Goal: Information Seeking & Learning: Learn about a topic

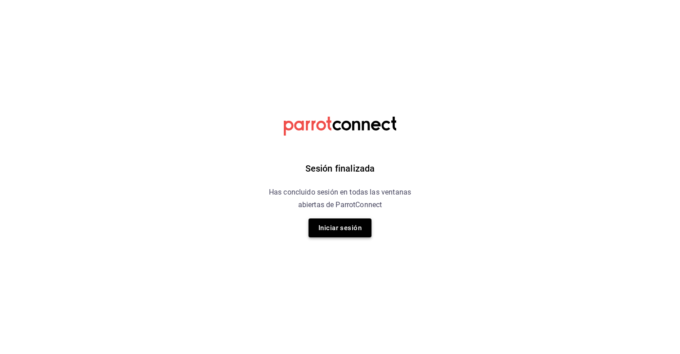
click at [359, 224] on button "Iniciar sesión" at bounding box center [340, 227] width 63 height 19
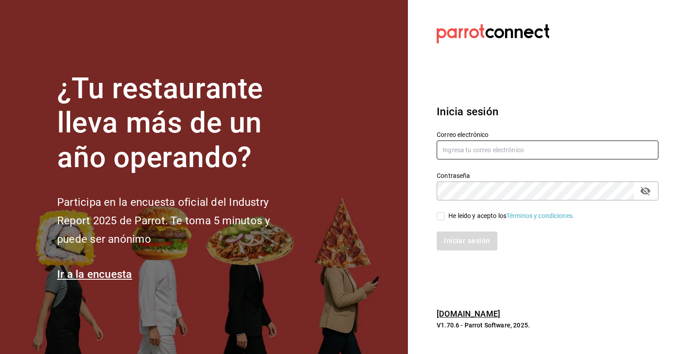
click at [477, 153] on input "text" at bounding box center [548, 149] width 222 height 19
type input "[EMAIL_ADDRESS][DOMAIN_NAME]"
click at [444, 217] on input "He leído y acepto los Términos y condiciones." at bounding box center [441, 216] width 8 height 8
checkbox input "true"
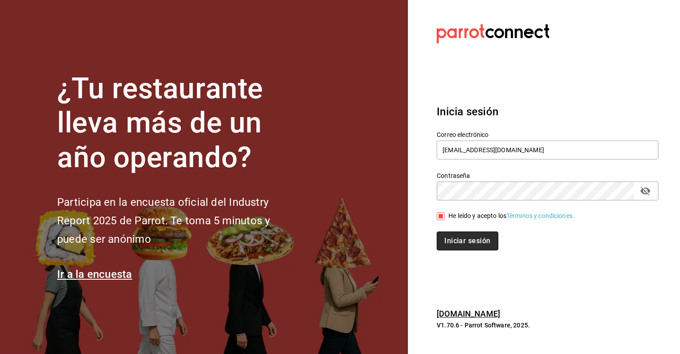
click at [448, 240] on button "Iniciar sesión" at bounding box center [467, 240] width 61 height 19
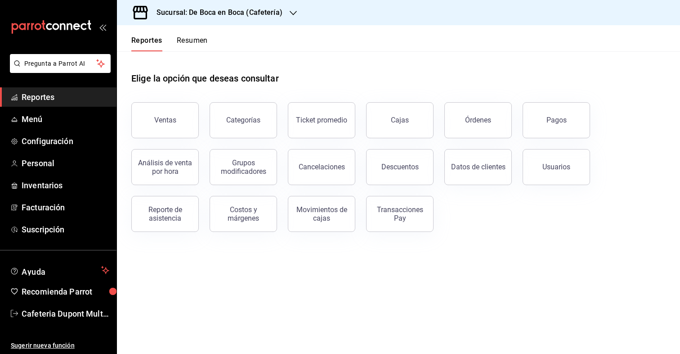
click at [199, 6] on div "Sucursal: De Boca en Boca (Cafetería)" at bounding box center [212, 12] width 176 height 25
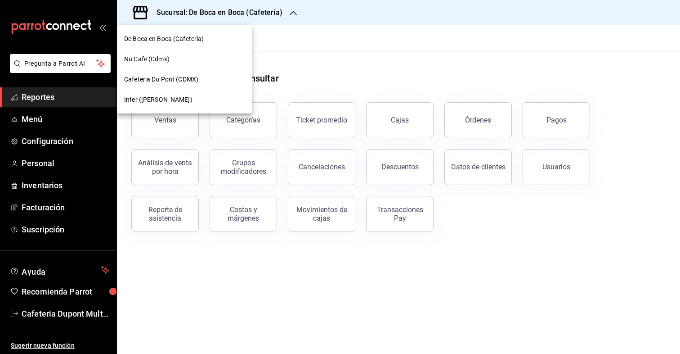
click at [165, 101] on span "Inter (Polanco)" at bounding box center [158, 99] width 68 height 9
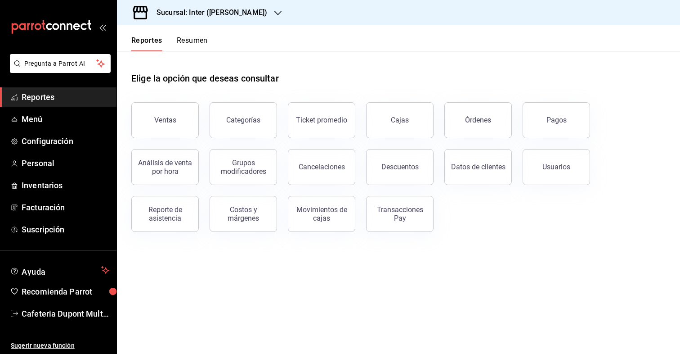
click at [185, 44] on button "Resumen" at bounding box center [192, 43] width 31 height 15
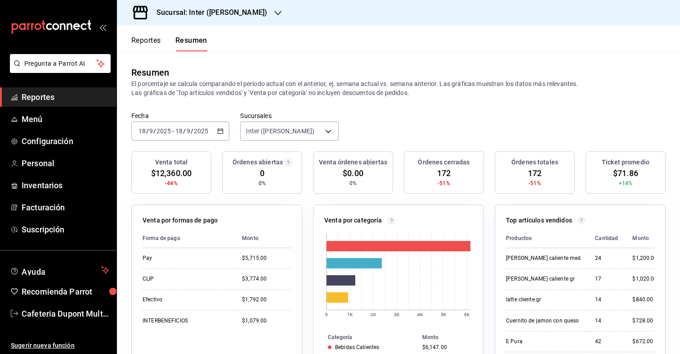
click at [148, 41] on button "Reportes" at bounding box center [146, 43] width 30 height 15
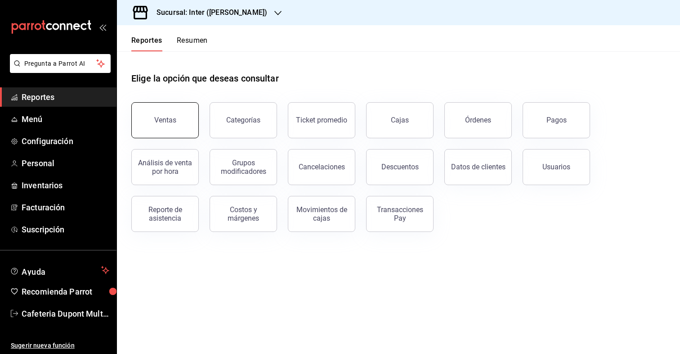
click at [185, 135] on button "Ventas" at bounding box center [164, 120] width 67 height 36
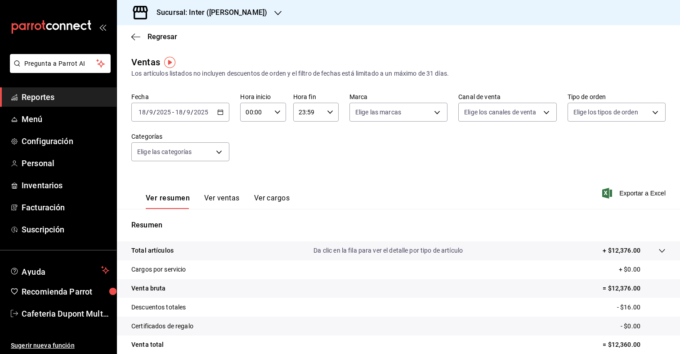
click at [188, 114] on input "9" at bounding box center [188, 111] width 4 height 7
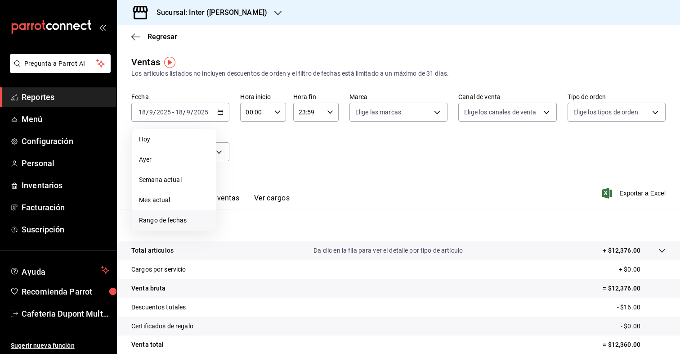
click at [176, 219] on span "Rango de fechas" at bounding box center [174, 219] width 70 height 9
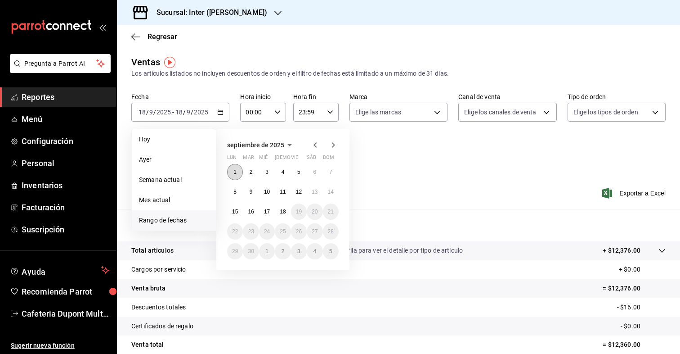
click at [234, 169] on abbr "1" at bounding box center [234, 172] width 3 height 6
click at [271, 210] on button "17" at bounding box center [267, 211] width 16 height 16
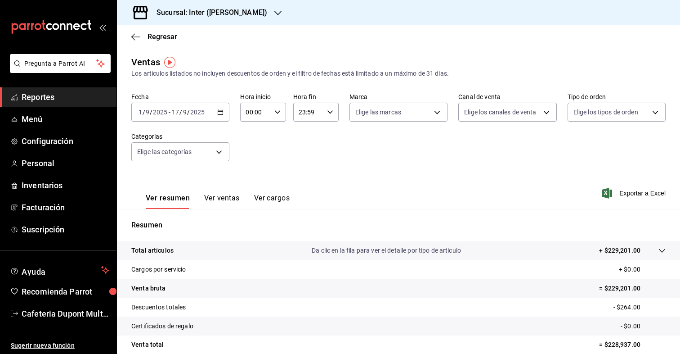
click at [222, 198] on button "Ver ventas" at bounding box center [222, 200] width 36 height 15
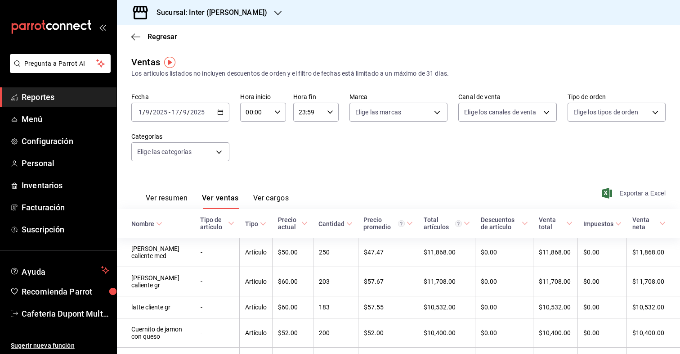
click at [621, 197] on span "Exportar a Excel" at bounding box center [635, 193] width 62 height 11
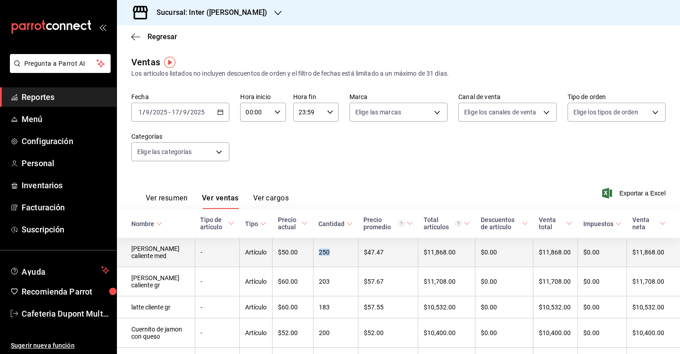
drag, startPoint x: 325, startPoint y: 255, endPoint x: 305, endPoint y: 255, distance: 20.2
click at [305, 255] on tr "Capuchino caliente med - Artículo $50.00 250 $47.47 $11,868.00 $0.00 $11,868.00…" at bounding box center [398, 252] width 563 height 29
drag, startPoint x: 341, startPoint y: 256, endPoint x: 304, endPoint y: 256, distance: 37.3
click at [304, 256] on tr "Capuchino caliente med - Artículo $50.00 250 $47.47 $11,868.00 $0.00 $11,868.00…" at bounding box center [398, 252] width 563 height 29
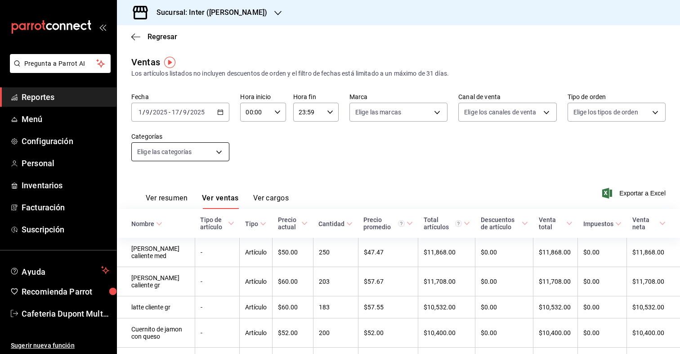
click at [208, 150] on body "Pregunta a Parrot AI Reportes Menú Configuración Personal Inventarios Facturaci…" at bounding box center [340, 177] width 680 height 354
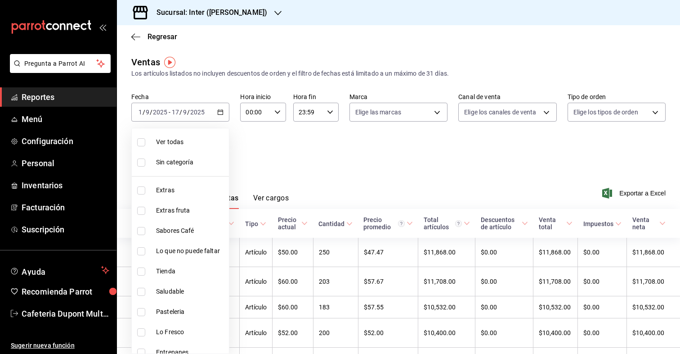
click at [194, 184] on li "Extras" at bounding box center [180, 190] width 97 height 20
type input "2922a158-f656-4101-8466-3f57c430872e"
checkbox input "true"
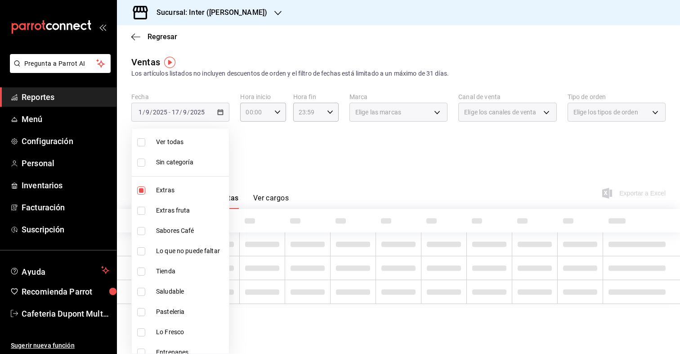
click at [191, 210] on span "Extras fruta" at bounding box center [190, 210] width 69 height 9
type input "2922a158-f656-4101-8466-3f57c430872e,7807658e-ca24-4cfa-a130-a47bcfe9514e"
checkbox input "true"
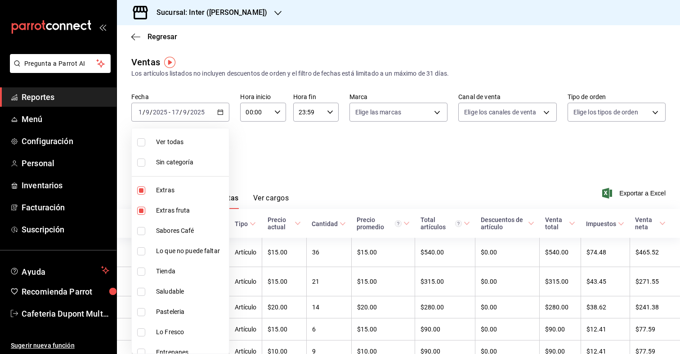
click at [189, 235] on li "Sabores Café" at bounding box center [180, 230] width 97 height 20
type input "2922a158-f656-4101-8466-3f57c430872e,7807658e-ca24-4cfa-a130-a47bcfe9514e,fe6c0…"
checkbox input "true"
click at [188, 250] on span "Lo que no puede faltar" at bounding box center [190, 250] width 69 height 9
type input "2922a158-f656-4101-8466-3f57c430872e,7807658e-ca24-4cfa-a130-a47bcfe9514e,fe6c0…"
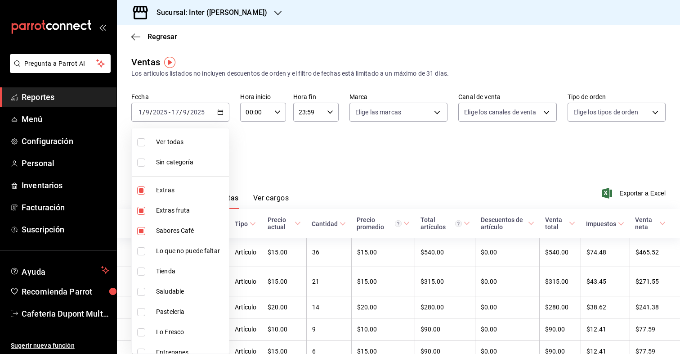
checkbox input "true"
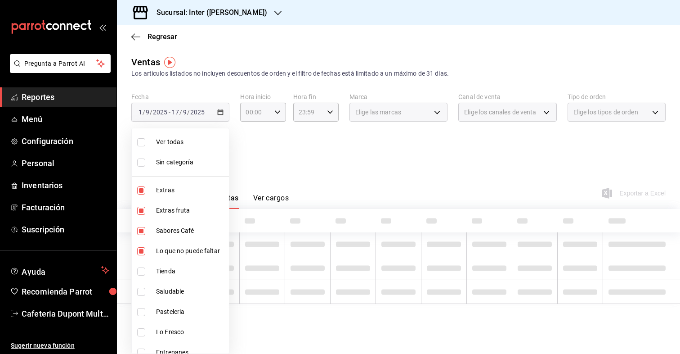
click at [185, 292] on span "Saludable" at bounding box center [190, 291] width 69 height 9
type input "2922a158-f656-4101-8466-3f57c430872e,7807658e-ca24-4cfa-a130-a47bcfe9514e,fe6c0…"
checkbox input "true"
click at [181, 330] on span "Lo Fresco" at bounding box center [190, 331] width 69 height 9
type input "2922a158-f656-4101-8466-3f57c430872e,7807658e-ca24-4cfa-a130-a47bcfe9514e,fe6c0…"
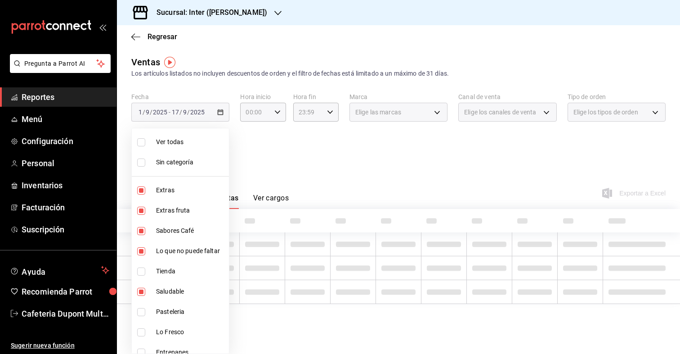
checkbox input "true"
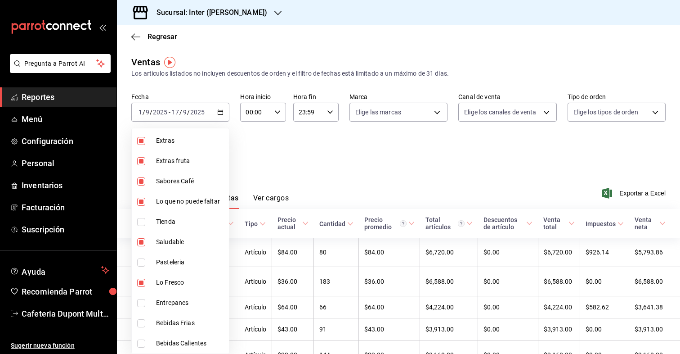
click at [185, 300] on span "Entrepanes" at bounding box center [190, 302] width 69 height 9
type input "2922a158-f656-4101-8466-3f57c430872e,7807658e-ca24-4cfa-a130-a47bcfe9514e,fe6c0…"
checkbox input "true"
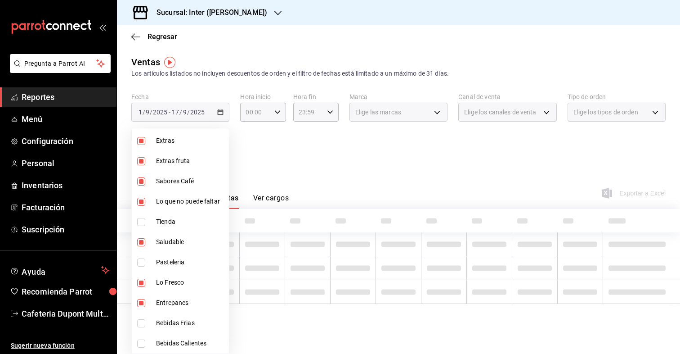
click at [183, 319] on span "Bebidas Frias" at bounding box center [190, 322] width 69 height 9
type input "2922a158-f656-4101-8466-3f57c430872e,7807658e-ca24-4cfa-a130-a47bcfe9514e,fe6c0…"
checkbox input "true"
click at [183, 337] on li "Bebidas Calientes" at bounding box center [180, 343] width 97 height 20
type input "2922a158-f656-4101-8466-3f57c430872e,7807658e-ca24-4cfa-a130-a47bcfe9514e,fe6c0…"
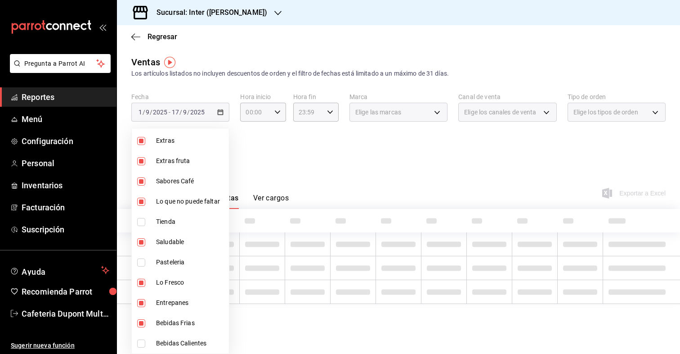
checkbox input "true"
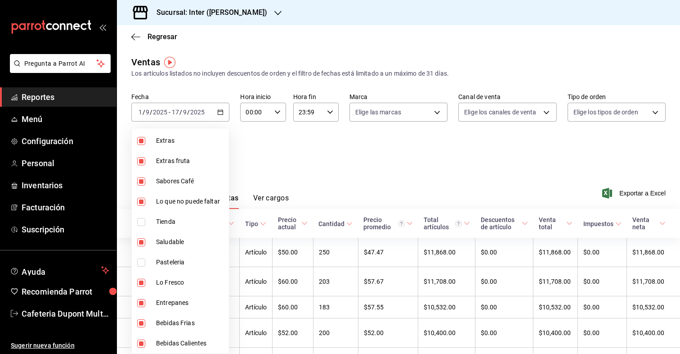
click at [306, 146] on div at bounding box center [340, 177] width 680 height 354
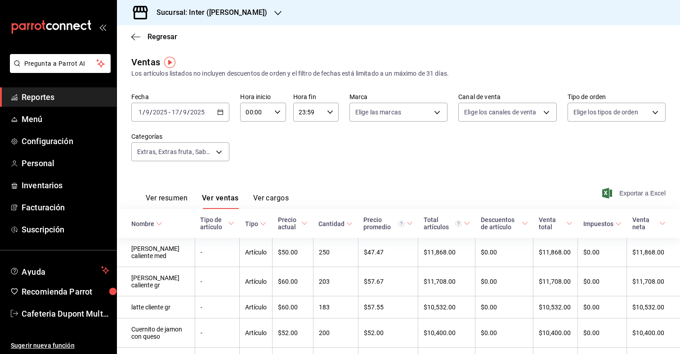
click at [638, 193] on span "Exportar a Excel" at bounding box center [635, 193] width 62 height 11
click at [133, 35] on icon "button" at bounding box center [133, 36] width 4 height 7
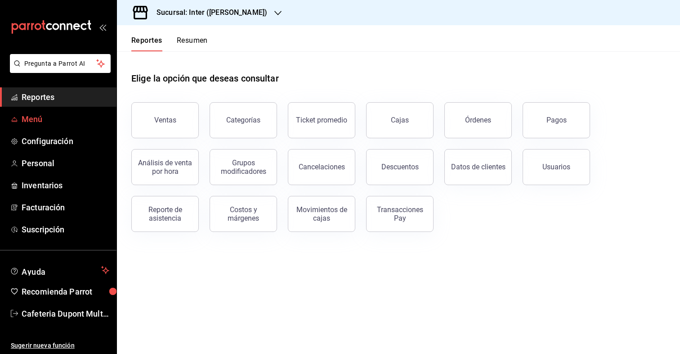
click at [78, 111] on link "Menú" at bounding box center [58, 118] width 117 height 19
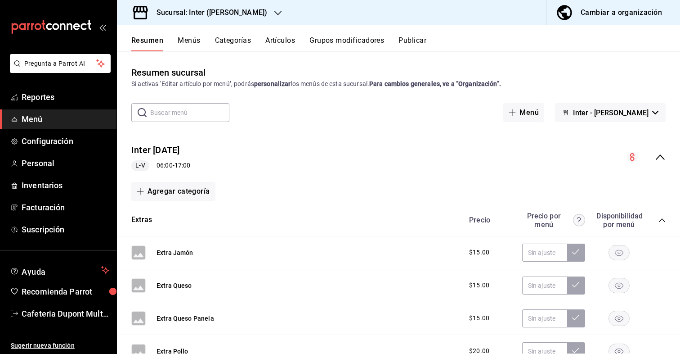
click at [269, 39] on button "Artículos" at bounding box center [280, 43] width 30 height 15
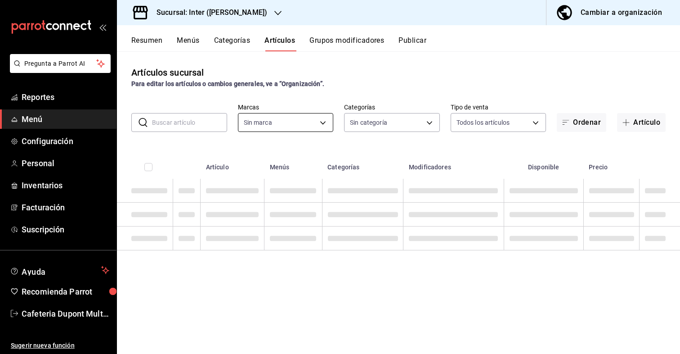
type input "a22f98e6-325f-4293-924e-6fed97b22470"
type input "2922a158-f656-4101-8466-3f57c430872e,7807658e-ca24-4cfa-a130-a47bcfe9514e,fe6c0…"
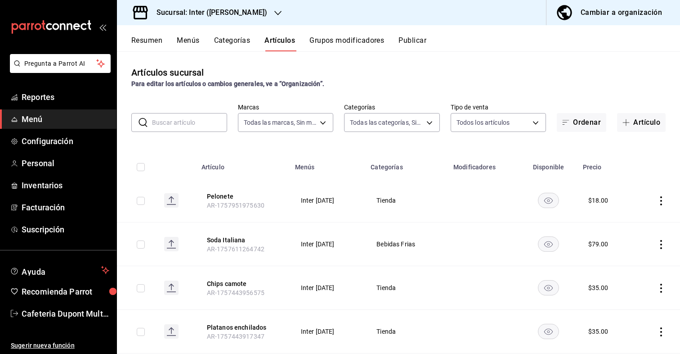
click at [202, 116] on input "text" at bounding box center [189, 122] width 75 height 18
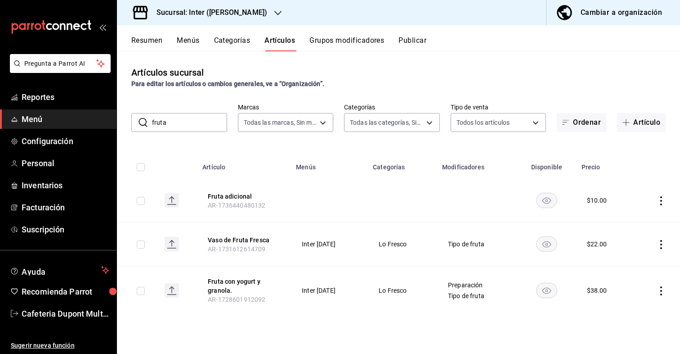
click at [166, 124] on input "fruta" at bounding box center [189, 122] width 75 height 18
type input "manzana"
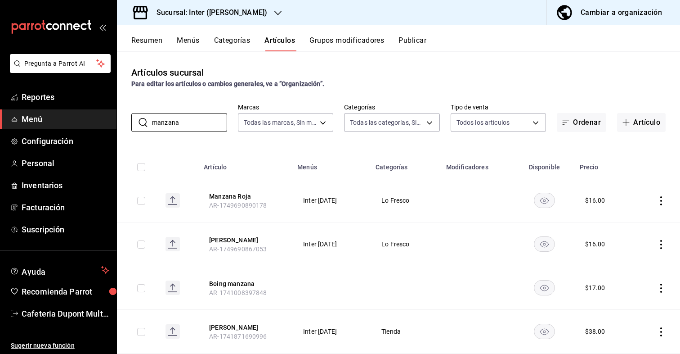
click at [197, 9] on h3 "Sucursal: Inter (Polanco)" at bounding box center [208, 12] width 118 height 11
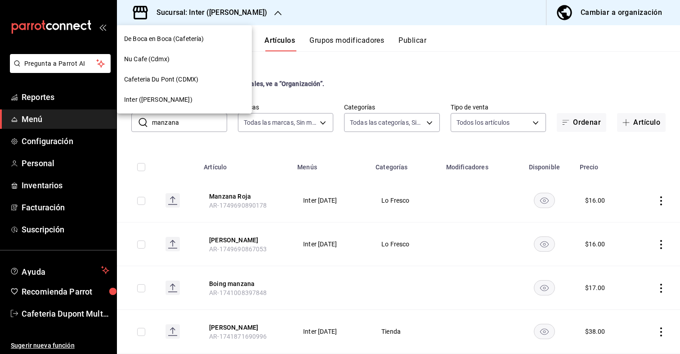
click at [151, 51] on div "Nu Cafe (Cdmx)" at bounding box center [184, 59] width 135 height 20
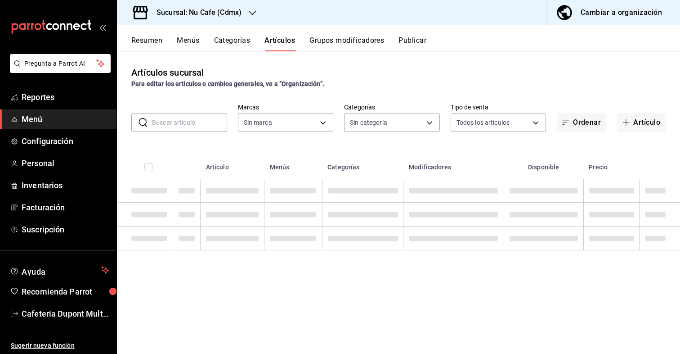
type input "bff11573-8288-425e-8a69-b3f5f84299b1,f592ace0-87a9-4565-a19c-ed486b3f4afa,9f45e…"
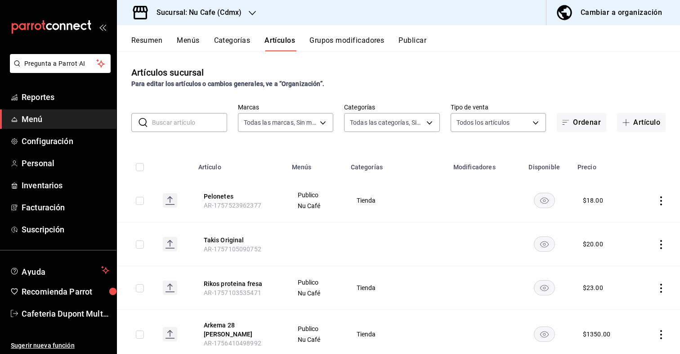
type input "0eed2892-7b63-413a-8f7e-1edbe76bc373"
click at [67, 98] on span "Reportes" at bounding box center [66, 97] width 88 height 12
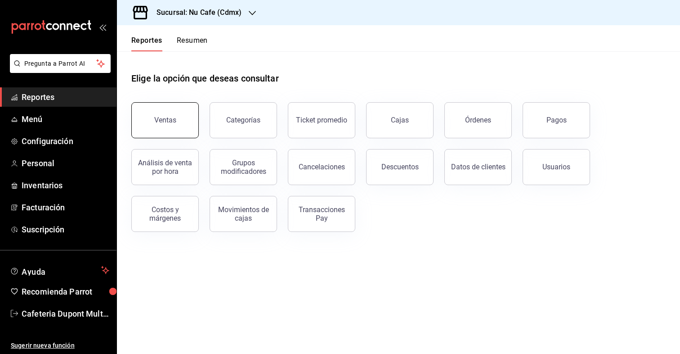
click at [172, 123] on div "Ventas" at bounding box center [165, 120] width 22 height 9
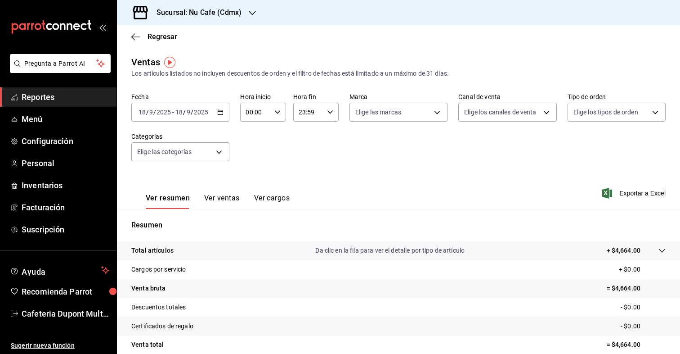
click at [178, 115] on input "18" at bounding box center [179, 111] width 8 height 7
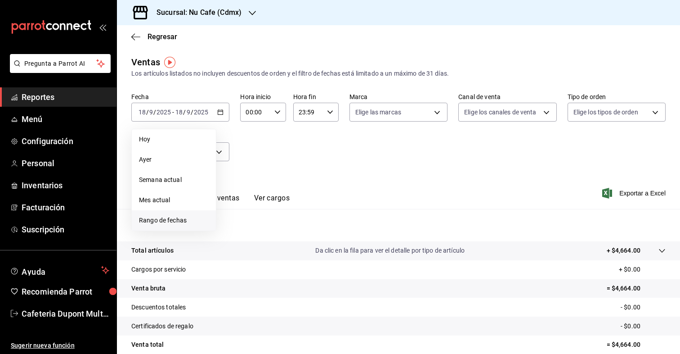
click at [168, 224] on span "Rango de fechas" at bounding box center [174, 219] width 70 height 9
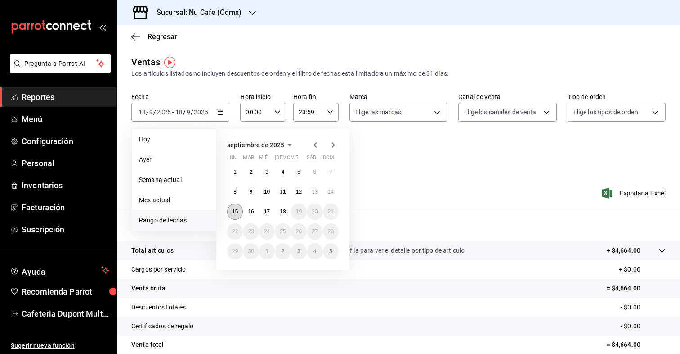
click at [234, 215] on button "15" at bounding box center [235, 211] width 16 height 16
click at [262, 214] on button "17" at bounding box center [267, 211] width 16 height 16
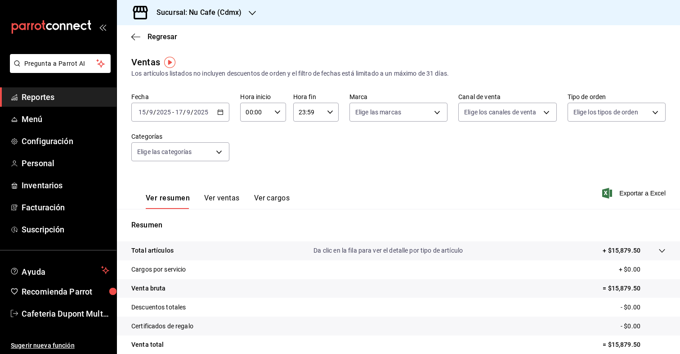
scroll to position [77, 0]
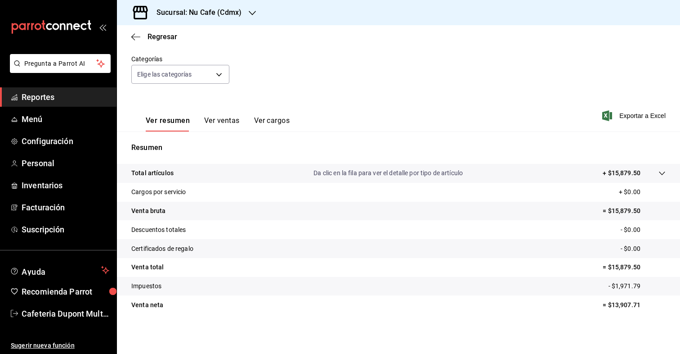
click at [217, 125] on button "Ver ventas" at bounding box center [222, 123] width 36 height 15
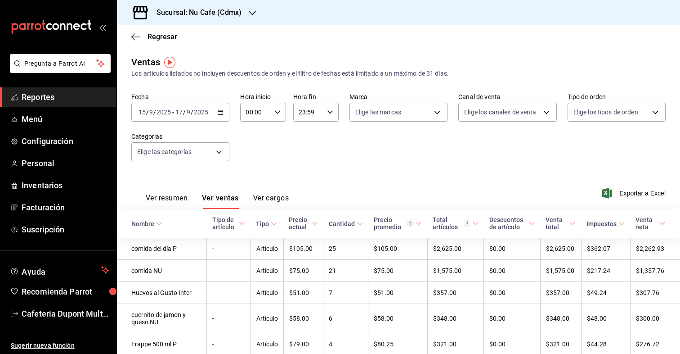
click at [269, 198] on button "Ver cargos" at bounding box center [271, 200] width 36 height 15
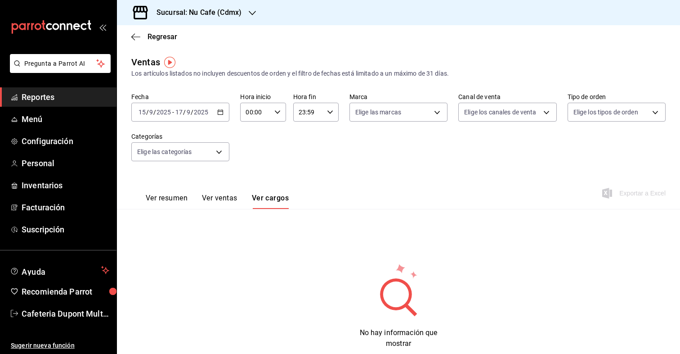
click at [189, 196] on div "Ver resumen Ver ventas Ver cargos" at bounding box center [217, 200] width 143 height 15
click at [182, 197] on button "Ver resumen" at bounding box center [167, 200] width 42 height 15
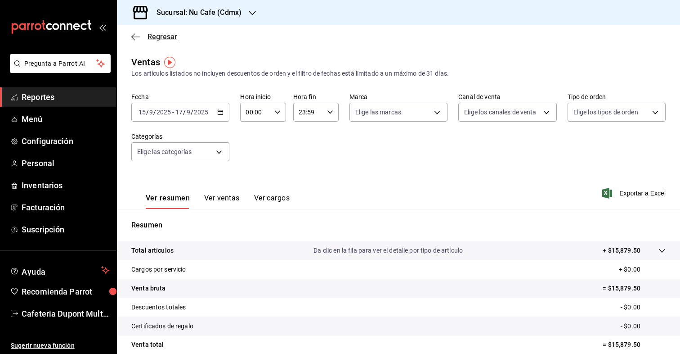
click at [132, 35] on icon "button" at bounding box center [135, 37] width 9 height 8
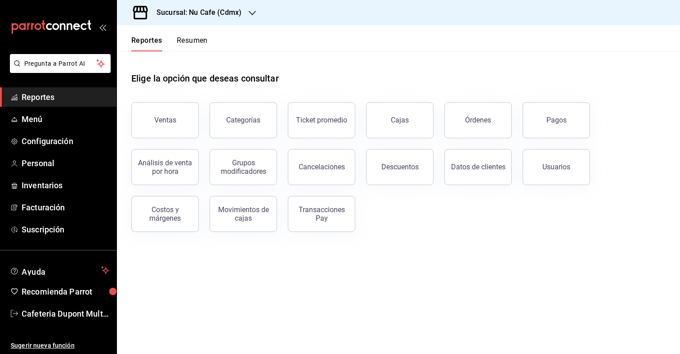
click at [521, 122] on div "Pagos" at bounding box center [551, 114] width 78 height 47
click at [532, 125] on button "Pagos" at bounding box center [556, 120] width 67 height 36
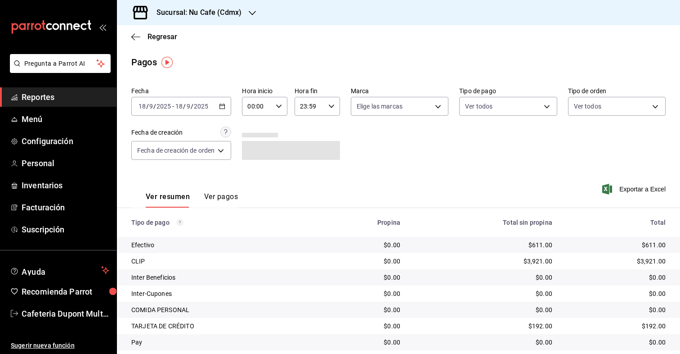
click at [178, 110] on div "2025-09-18 18 / 9 / 2025 - 2025-09-18 18 / 9 / 2025" at bounding box center [181, 106] width 100 height 19
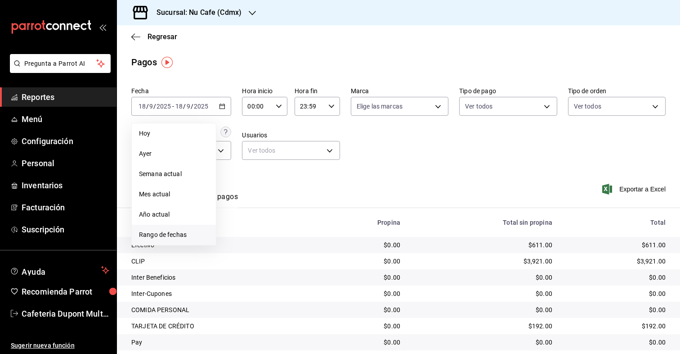
click at [164, 233] on span "Rango de fechas" at bounding box center [174, 234] width 70 height 9
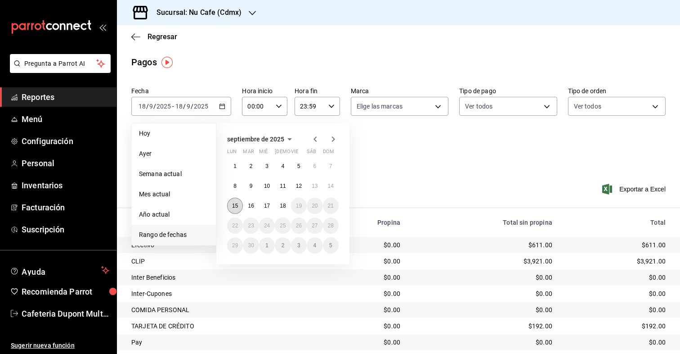
click at [237, 202] on abbr "15" at bounding box center [235, 205] width 6 height 6
click at [267, 208] on abbr "17" at bounding box center [267, 205] width 6 height 6
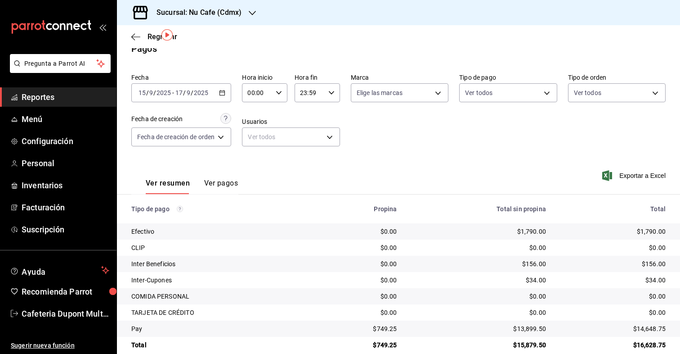
scroll to position [27, 0]
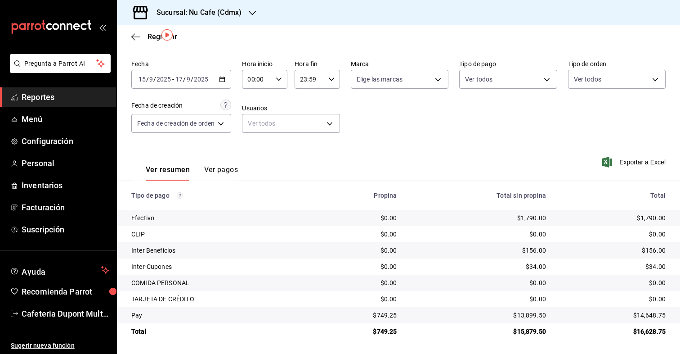
click at [229, 172] on button "Ver pagos" at bounding box center [221, 172] width 34 height 15
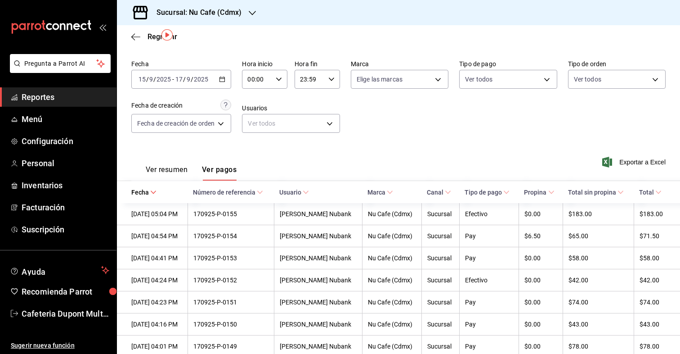
click at [176, 165] on button "Ver resumen" at bounding box center [167, 172] width 42 height 15
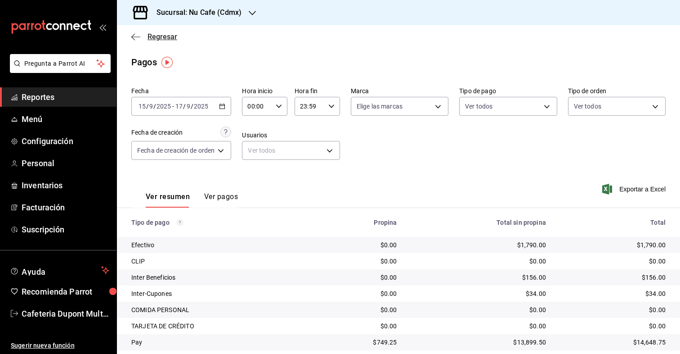
click at [141, 35] on span "Regresar" at bounding box center [154, 36] width 46 height 9
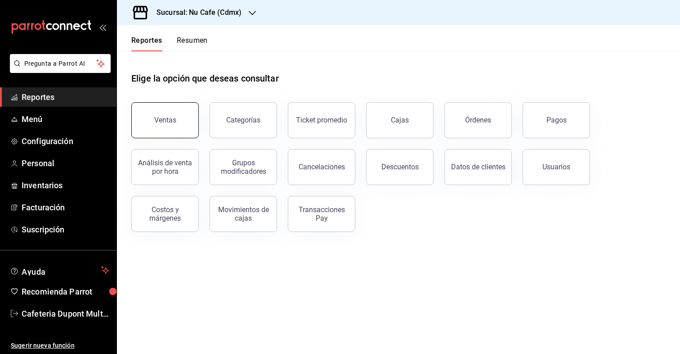
click at [186, 117] on button "Ventas" at bounding box center [164, 120] width 67 height 36
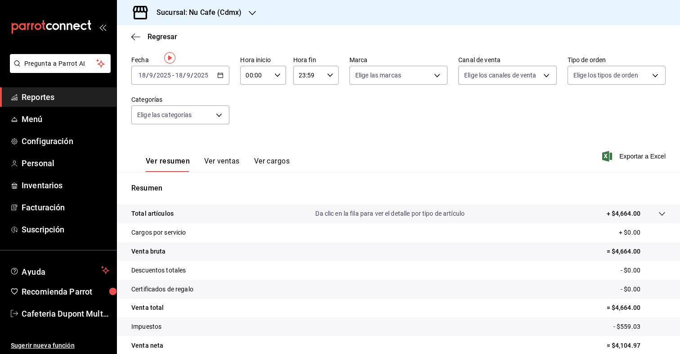
scroll to position [77, 0]
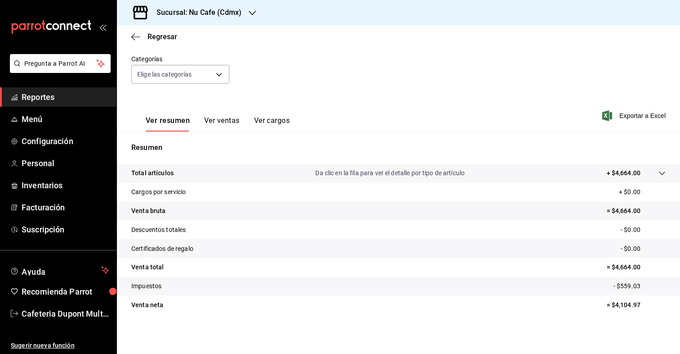
click at [223, 123] on button "Ver ventas" at bounding box center [222, 123] width 36 height 15
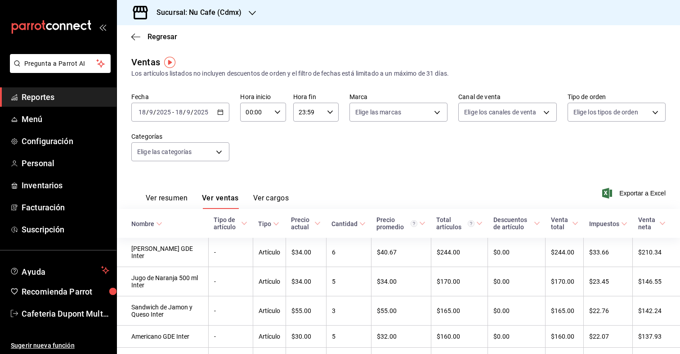
click at [270, 196] on button "Ver cargos" at bounding box center [271, 200] width 36 height 15
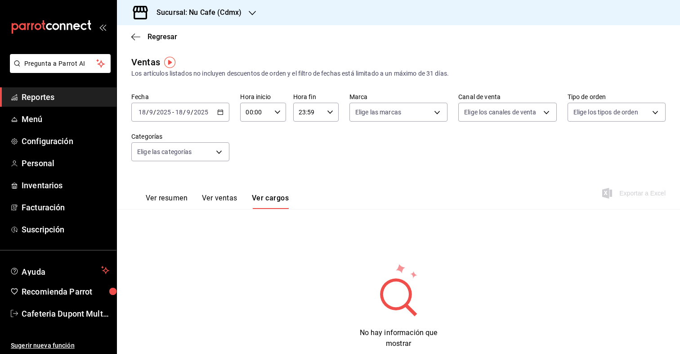
click at [231, 197] on button "Ver ventas" at bounding box center [220, 200] width 36 height 15
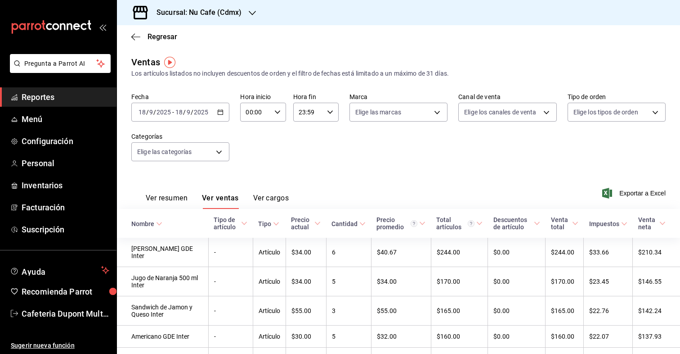
click at [187, 116] on div "2025-09-18 18 / 9 / 2025 - 2025-09-18 18 / 9 / 2025" at bounding box center [180, 112] width 98 height 19
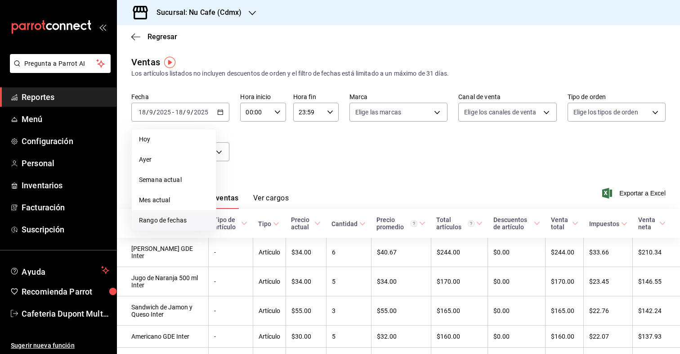
click at [180, 218] on span "Rango de fechas" at bounding box center [174, 219] width 70 height 9
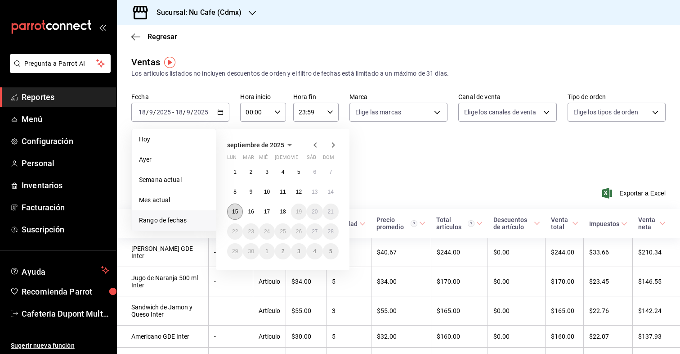
click at [234, 210] on abbr "15" at bounding box center [235, 211] width 6 height 6
click at [267, 210] on abbr "17" at bounding box center [267, 211] width 6 height 6
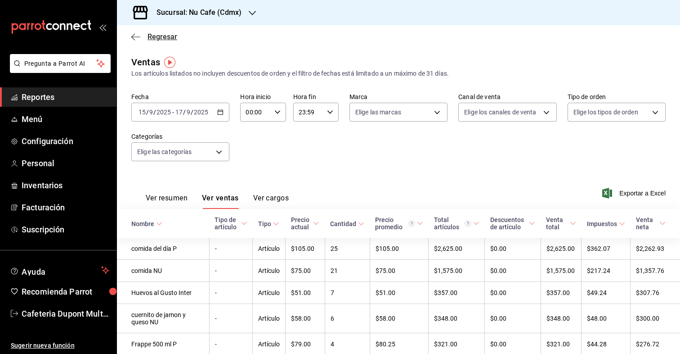
click at [139, 35] on icon "button" at bounding box center [135, 37] width 9 height 8
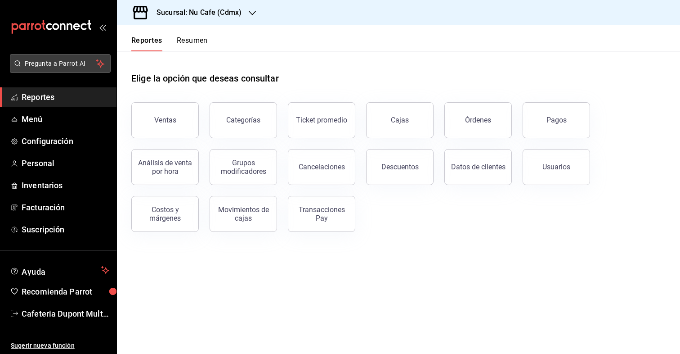
click at [79, 59] on span "Pregunta a Parrot AI" at bounding box center [61, 63] width 72 height 9
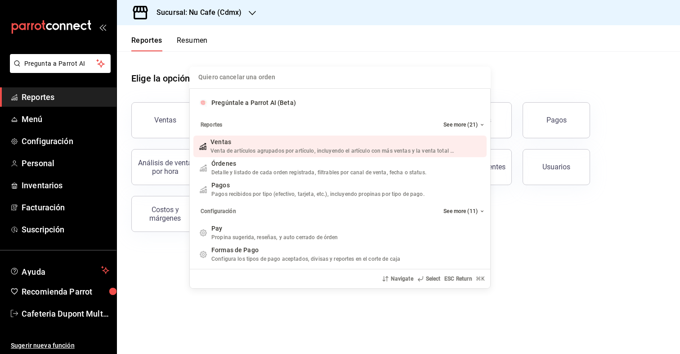
click at [77, 61] on div "Quiero cancelar una orden Pregúntale a Parrot AI (Beta) Reportes See more (21) …" at bounding box center [340, 177] width 680 height 354
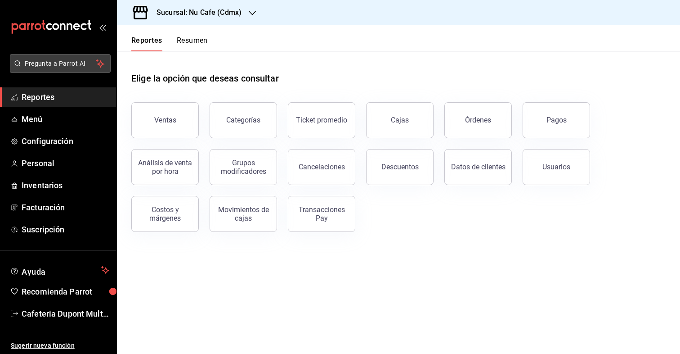
click at [71, 61] on span "Pregunta a Parrot AI" at bounding box center [61, 63] width 72 height 9
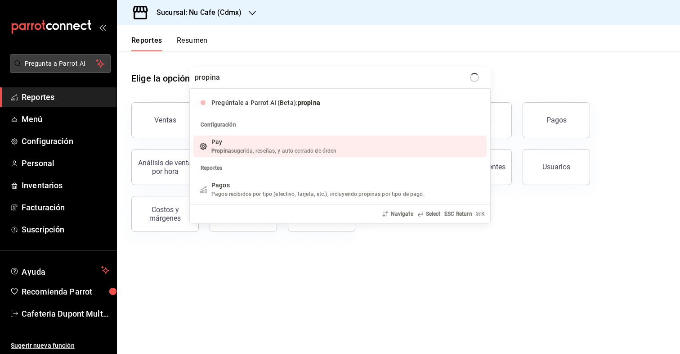
type input "propinas"
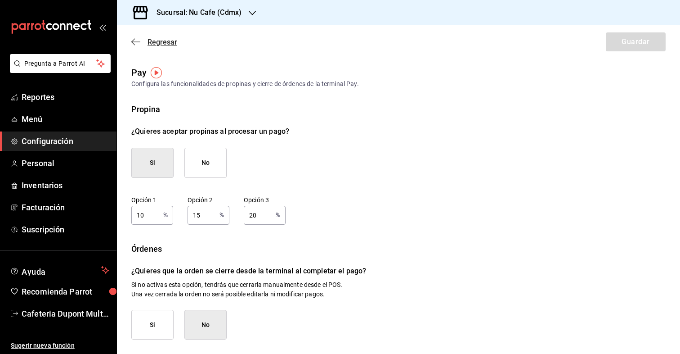
click at [138, 39] on icon "button" at bounding box center [135, 42] width 9 height 8
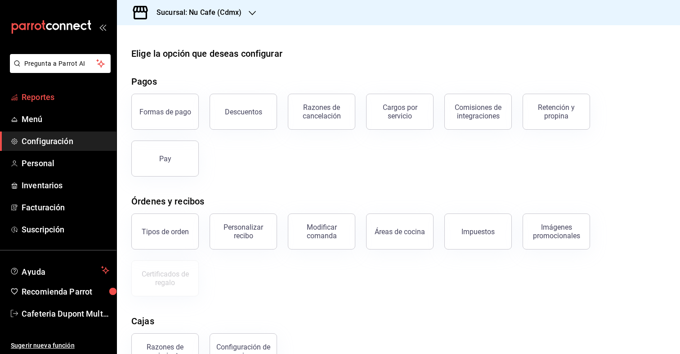
click at [62, 94] on span "Reportes" at bounding box center [66, 97] width 88 height 12
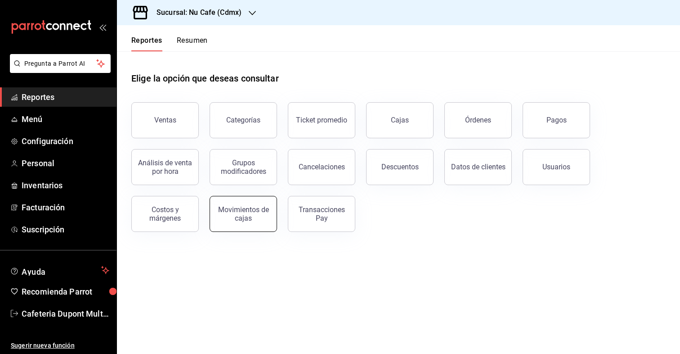
click at [274, 212] on button "Movimientos de cajas" at bounding box center [243, 214] width 67 height 36
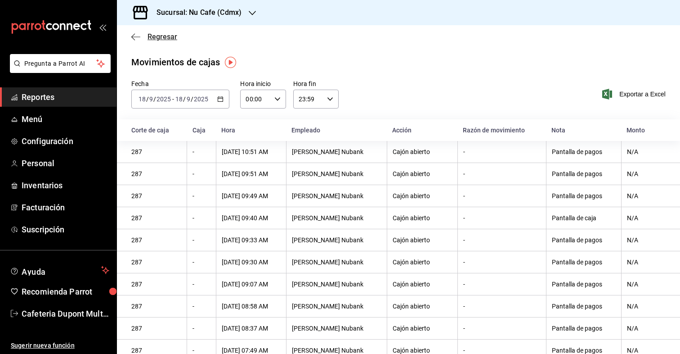
click at [134, 36] on icon "button" at bounding box center [135, 37] width 9 height 8
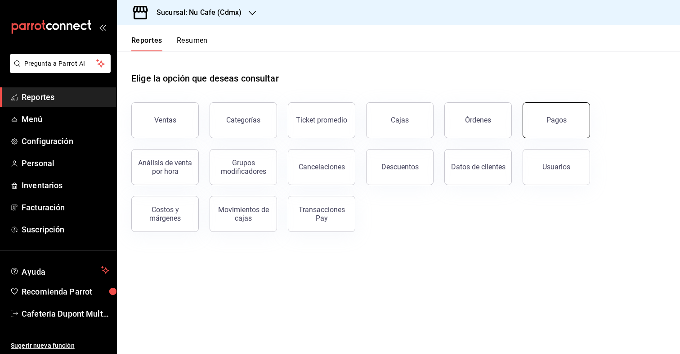
click at [566, 116] on button "Pagos" at bounding box center [556, 120] width 67 height 36
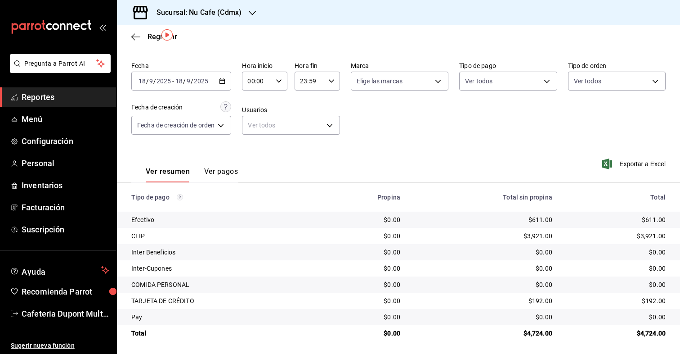
scroll to position [27, 0]
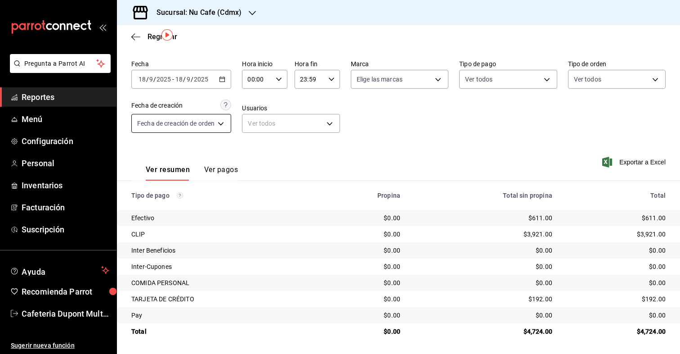
click at [210, 127] on body "Pregunta a Parrot AI Reportes Menú Configuración Personal Inventarios Facturaci…" at bounding box center [340, 177] width 680 height 354
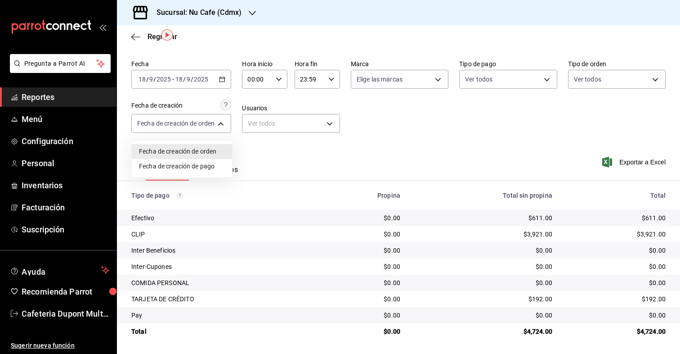
click at [199, 83] on div at bounding box center [340, 177] width 680 height 354
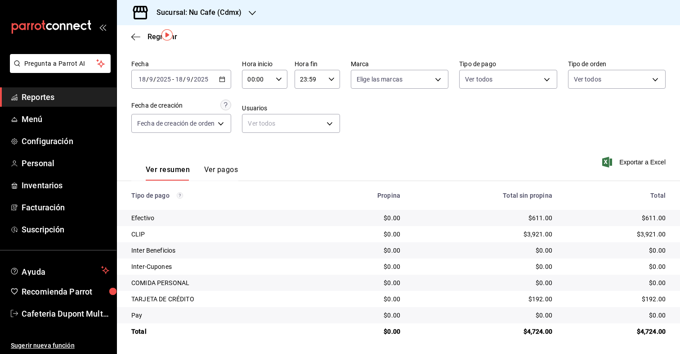
click at [188, 76] on input "9" at bounding box center [188, 79] width 4 height 7
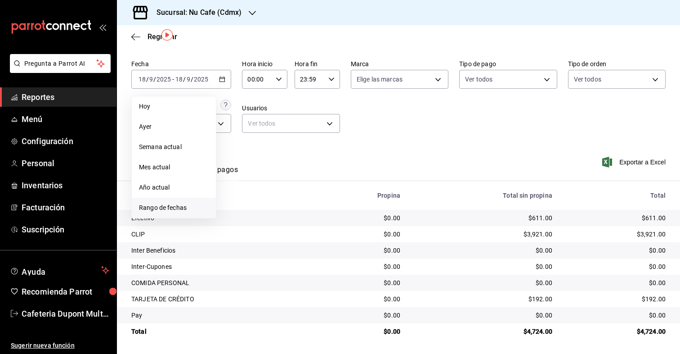
click at [151, 207] on span "Rango de fechas" at bounding box center [174, 207] width 70 height 9
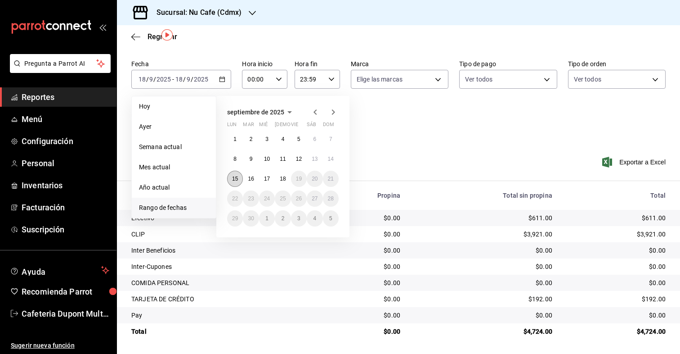
click at [230, 178] on button "15" at bounding box center [235, 179] width 16 height 16
click at [263, 178] on button "17" at bounding box center [267, 179] width 16 height 16
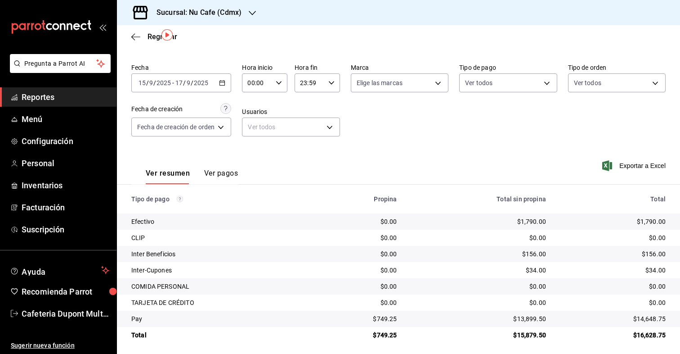
scroll to position [27, 0]
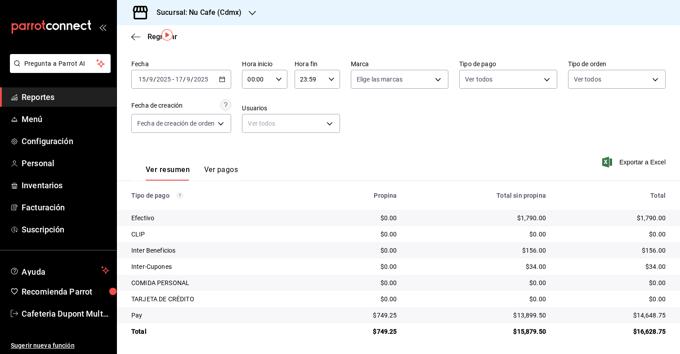
click at [233, 173] on button "Ver pagos" at bounding box center [221, 172] width 34 height 15
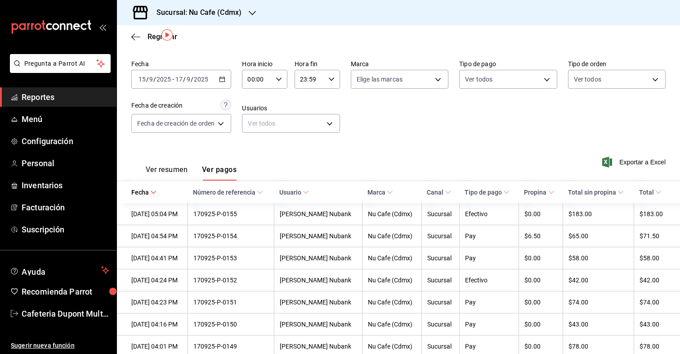
click at [172, 164] on div "Ver resumen Ver pagos" at bounding box center [183, 167] width 105 height 26
click at [170, 170] on button "Ver resumen" at bounding box center [167, 172] width 42 height 15
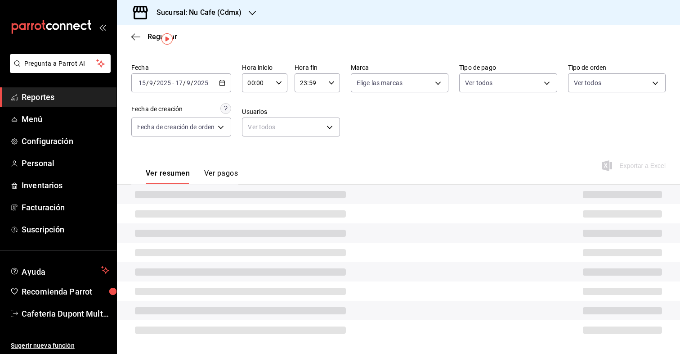
scroll to position [27, 0]
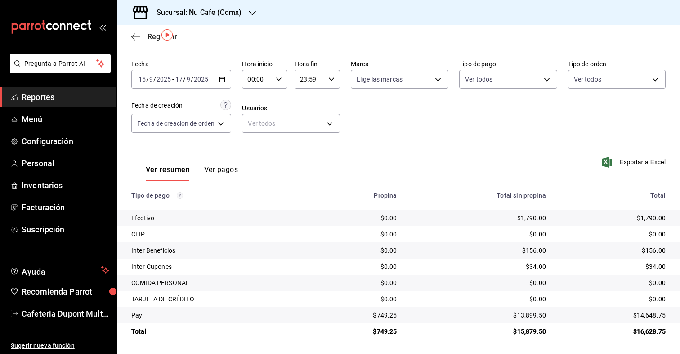
click at [135, 39] on icon "button" at bounding box center [135, 37] width 9 height 8
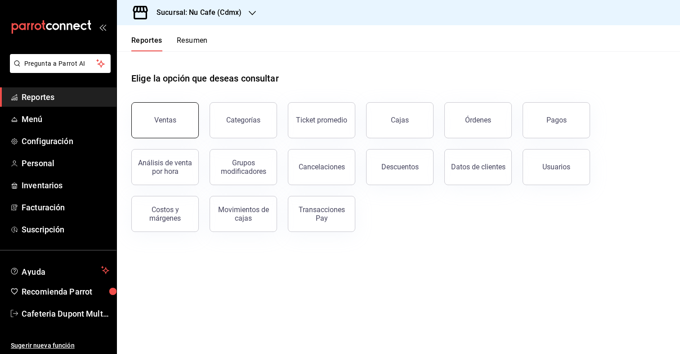
click at [173, 119] on div "Ventas" at bounding box center [165, 120] width 22 height 9
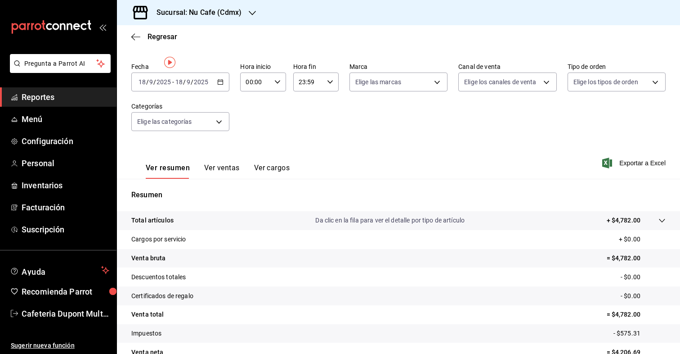
scroll to position [77, 0]
